Goal: Find specific page/section: Find specific page/section

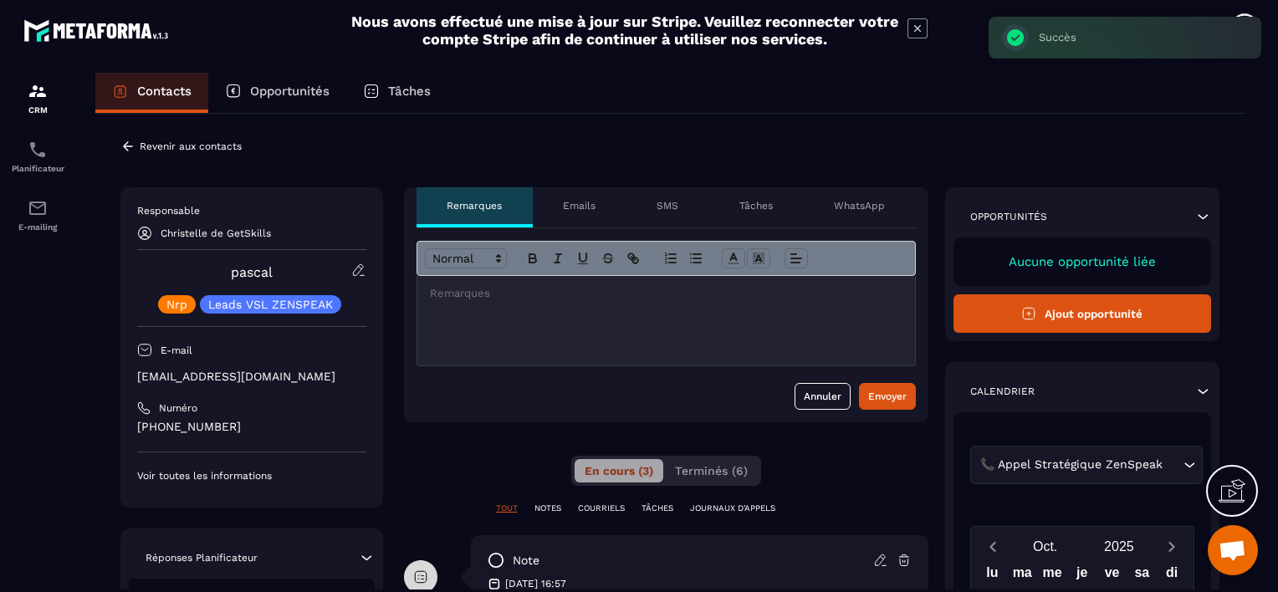
click at [157, 145] on p "Revenir aux contacts" at bounding box center [191, 146] width 102 height 12
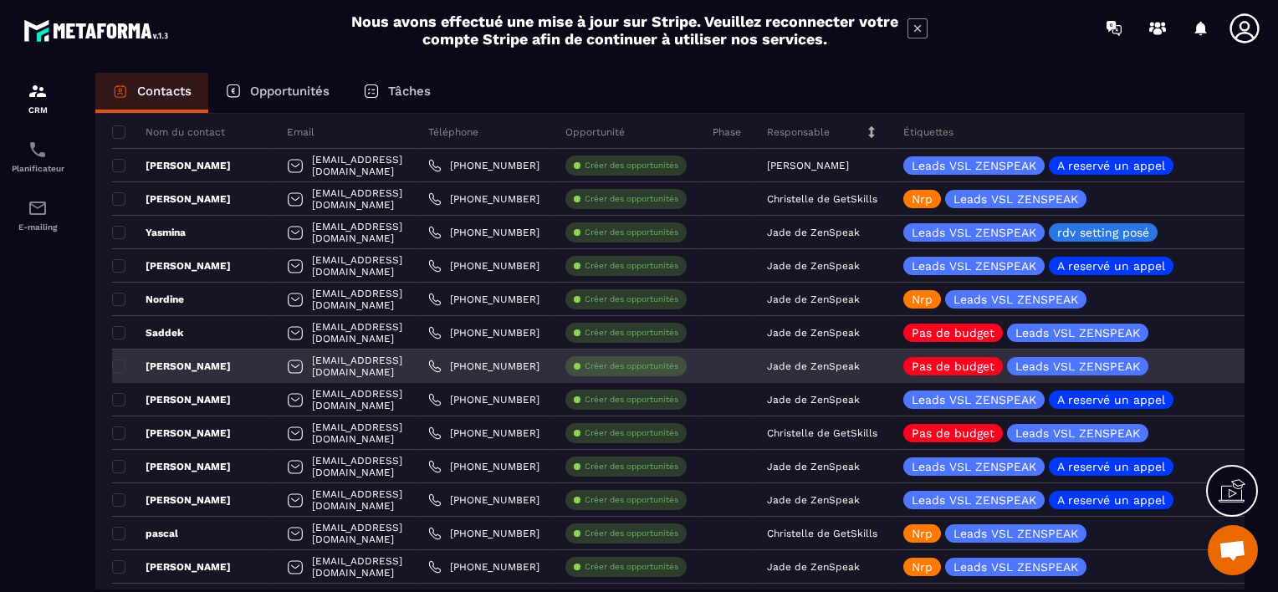
scroll to position [167, 0]
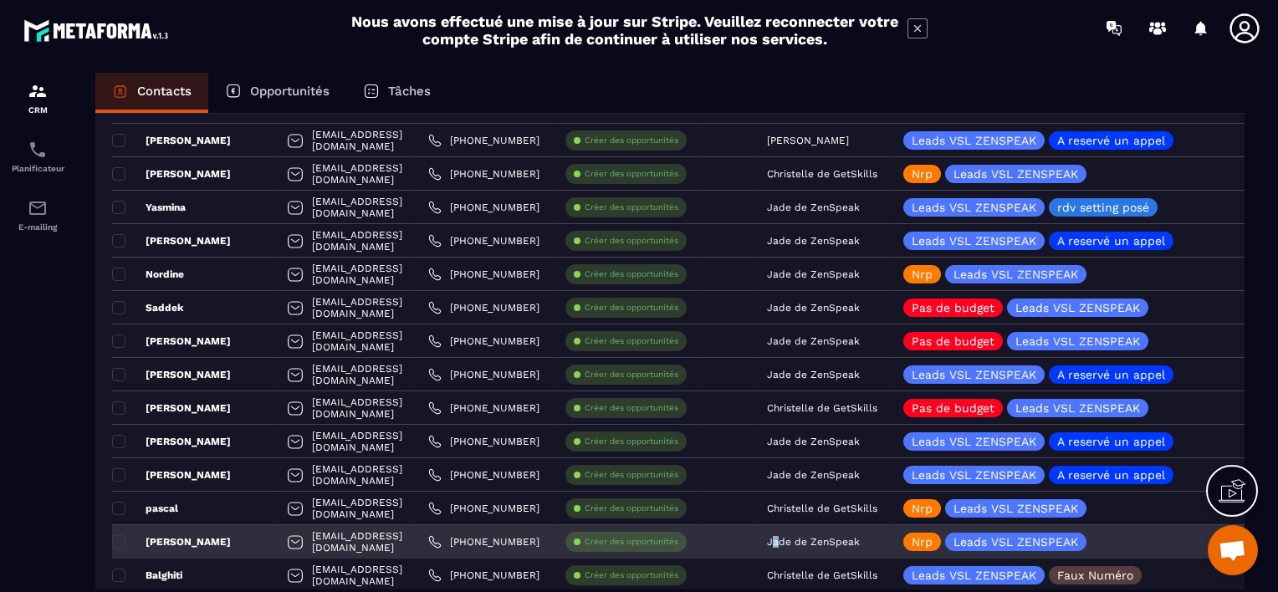
click at [860, 541] on p "Jade de ZenSpeak" at bounding box center [813, 542] width 93 height 12
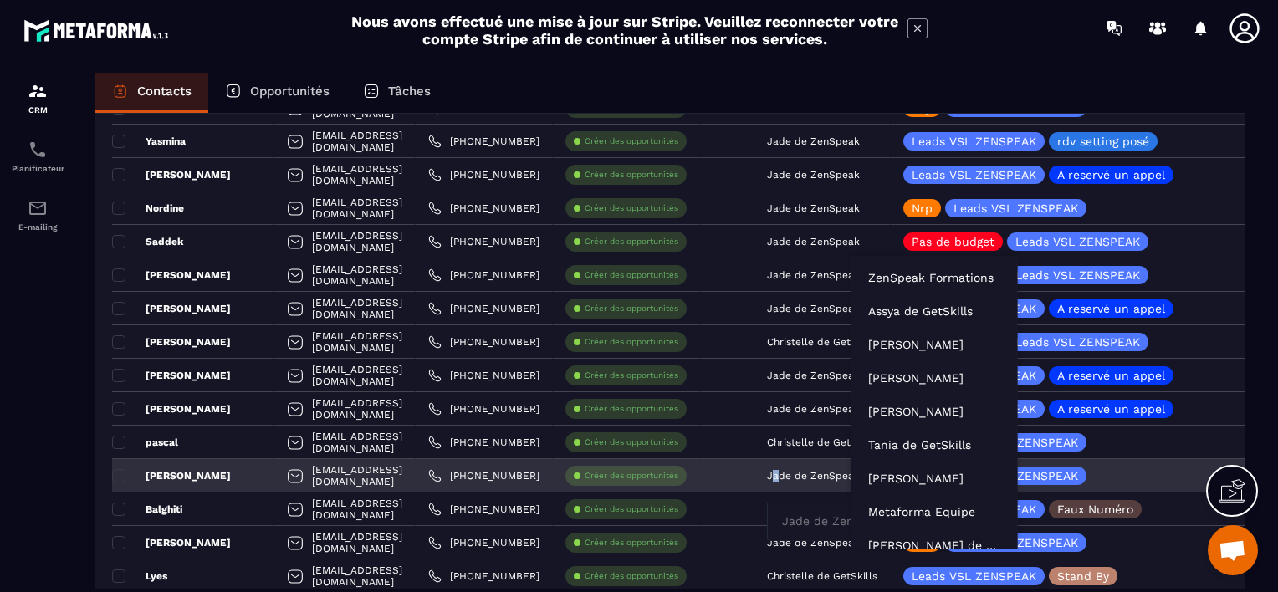
scroll to position [251, 0]
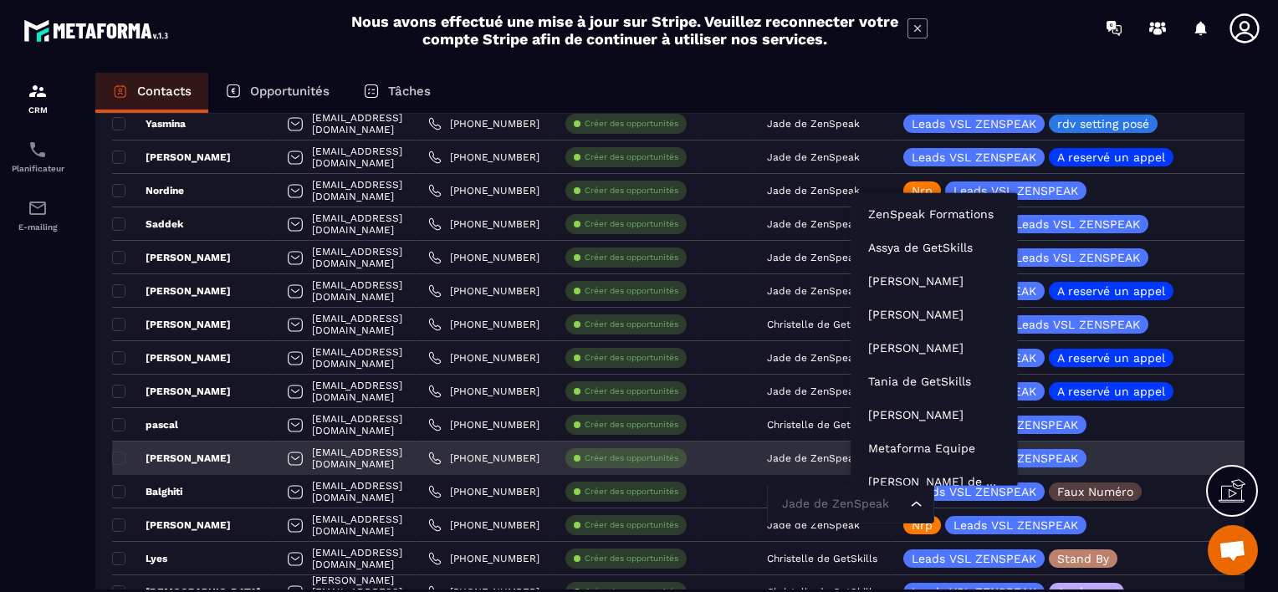
click at [899, 506] on input "Search for option" at bounding box center [842, 504] width 129 height 18
type input "***"
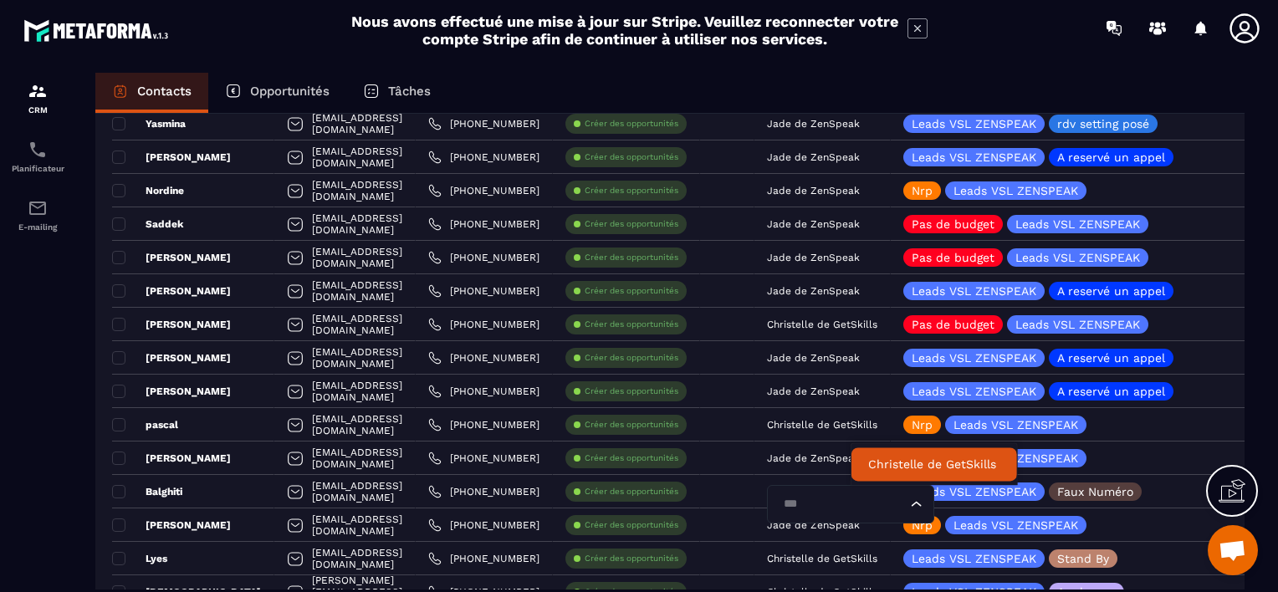
click at [888, 457] on p "Christelle de GetSkills" at bounding box center [934, 464] width 132 height 17
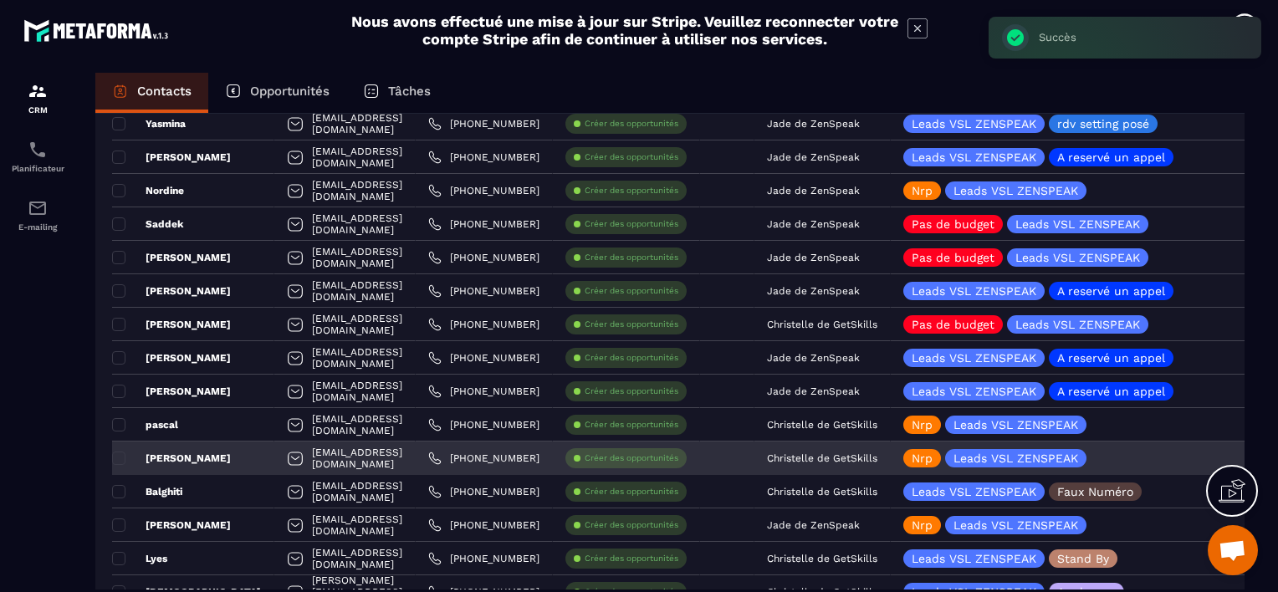
click at [209, 455] on div "[PERSON_NAME]" at bounding box center [193, 457] width 162 height 33
